Goal: Task Accomplishment & Management: Manage account settings

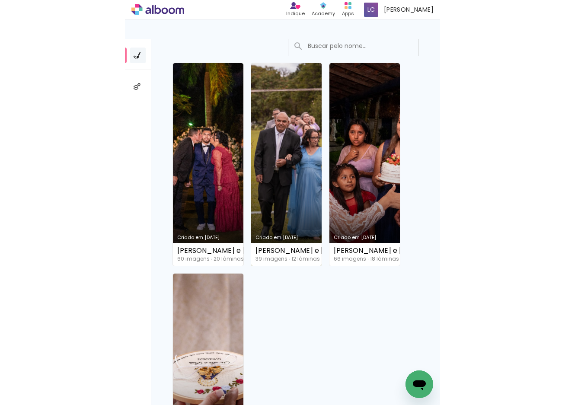
scroll to position [137, 0]
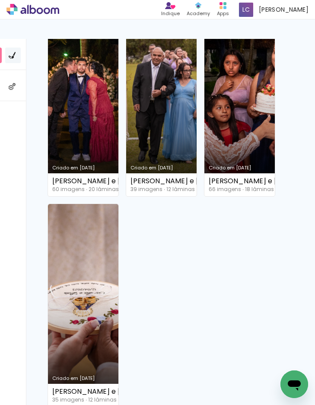
click at [92, 294] on link "Criado em [DATE]" at bounding box center [83, 305] width 71 height 203
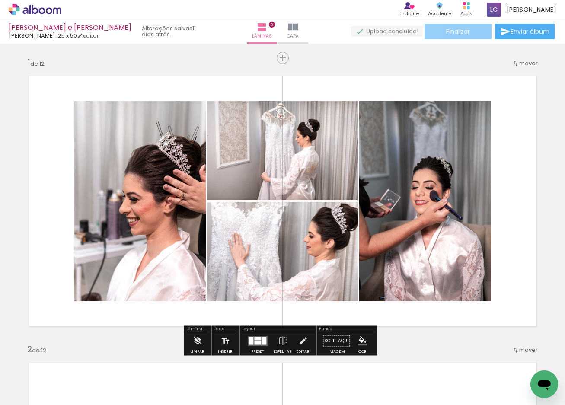
click at [315, 32] on paper-button "Finalizar" at bounding box center [458, 32] width 67 height 16
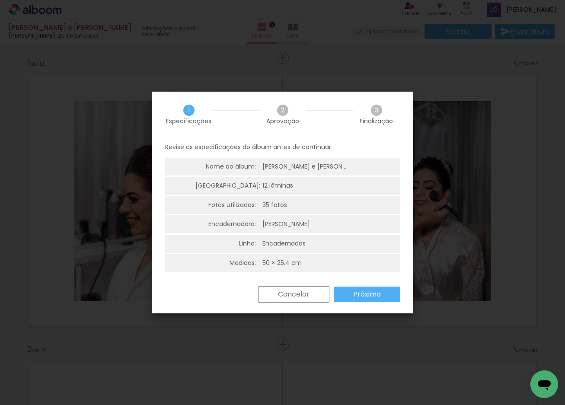
click at [0, 0] on slot "Próximo" at bounding box center [0, 0] width 0 height 0
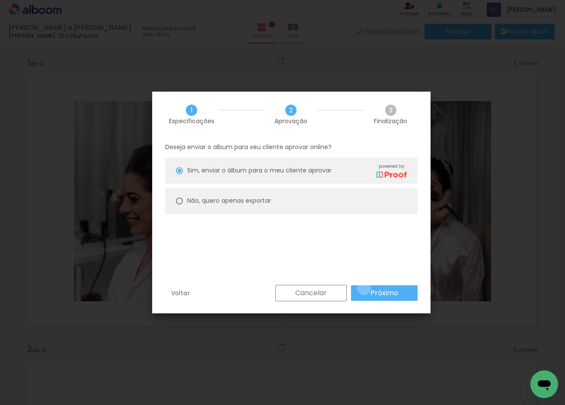
click at [315, 288] on paper-button "Próximo" at bounding box center [384, 294] width 67 height 16
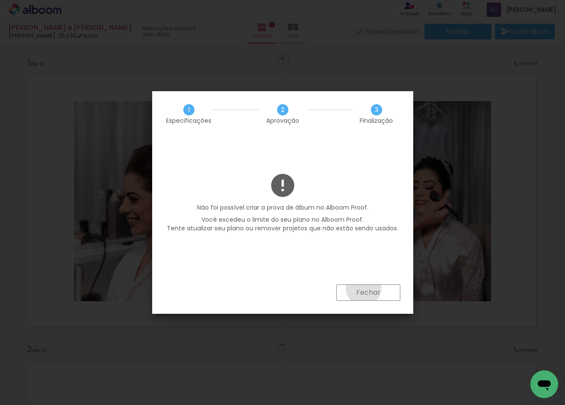
click at [0, 0] on slot "Fechar" at bounding box center [0, 0] width 0 height 0
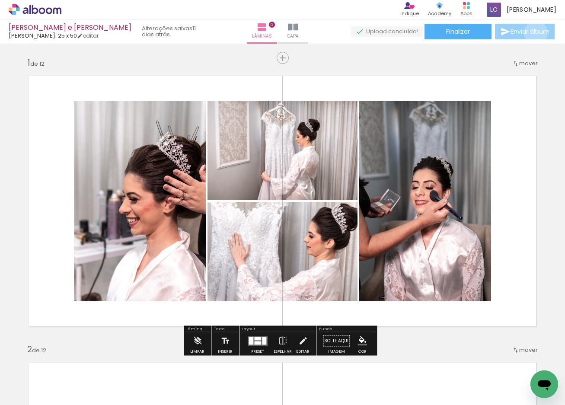
click at [315, 33] on span "Enviar álbum" at bounding box center [530, 32] width 39 height 6
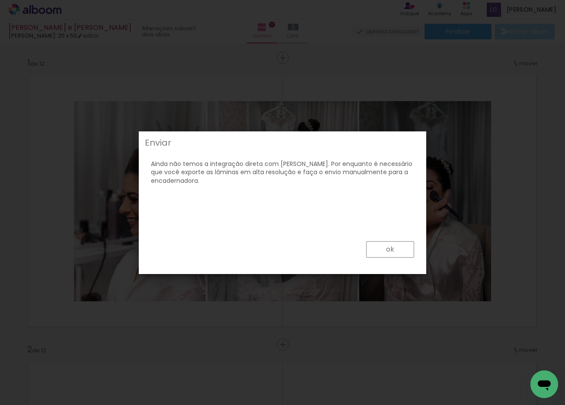
click at [315, 251] on paper-button "ok" at bounding box center [390, 249] width 48 height 16
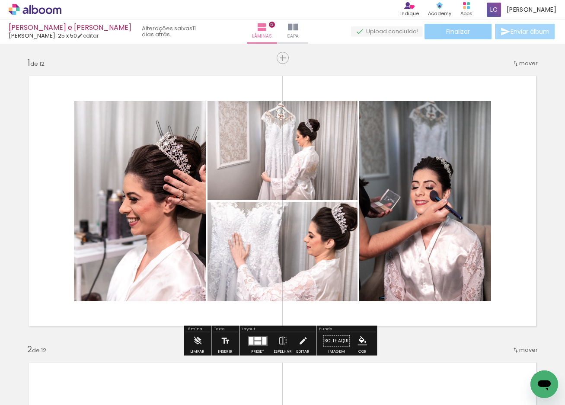
click at [315, 31] on span "Finalizar" at bounding box center [459, 32] width 24 height 6
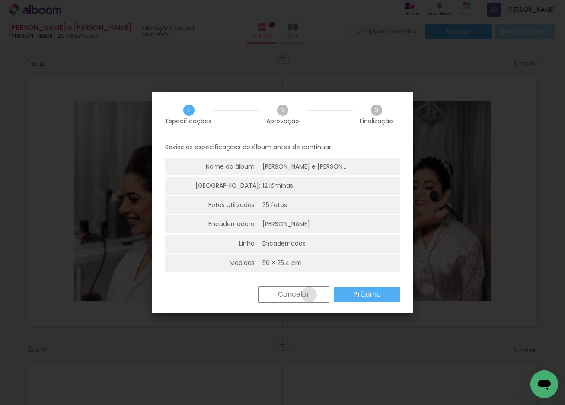
click at [0, 0] on slot "Cancelar" at bounding box center [0, 0] width 0 height 0
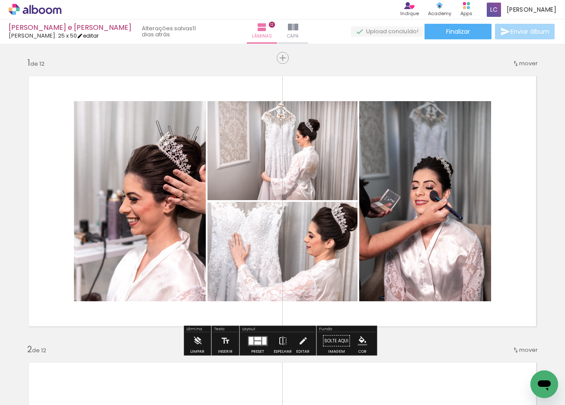
click at [90, 34] on link "editar" at bounding box center [88, 35] width 22 height 7
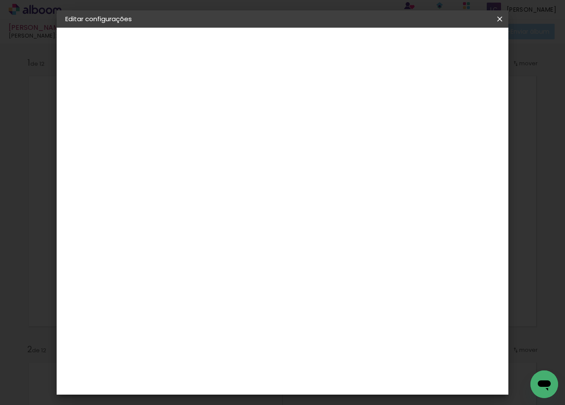
click at [108, 149] on div "3. Revisão" at bounding box center [112, 151] width 95 height 10
click at [315, 17] on iron-icon at bounding box center [500, 19] width 10 height 9
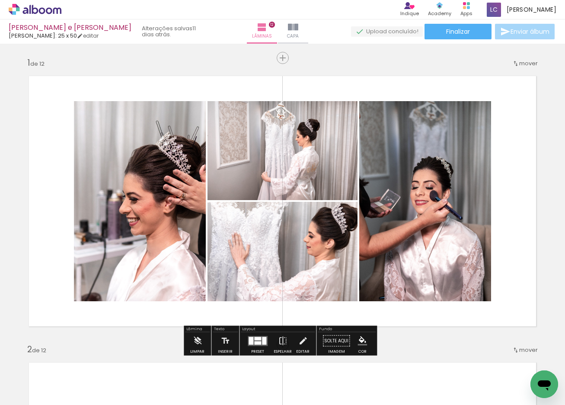
click at [0, 0] on slot "11 dias atrás." at bounding box center [0, 0] width 0 height 0
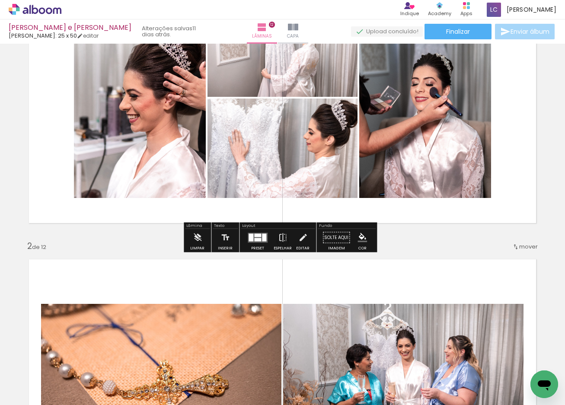
scroll to position [34, 0]
